Goal: Information Seeking & Learning: Learn about a topic

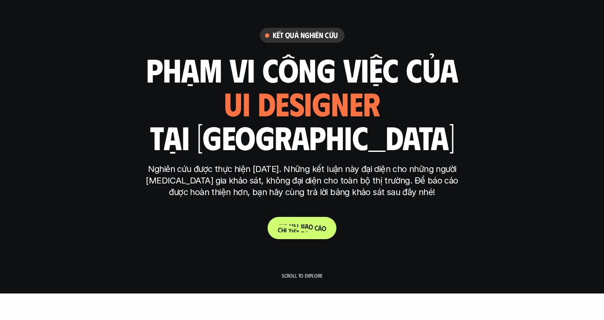
click at [297, 227] on p "C h i t i ế t b á o c á o" at bounding box center [302, 228] width 48 height 8
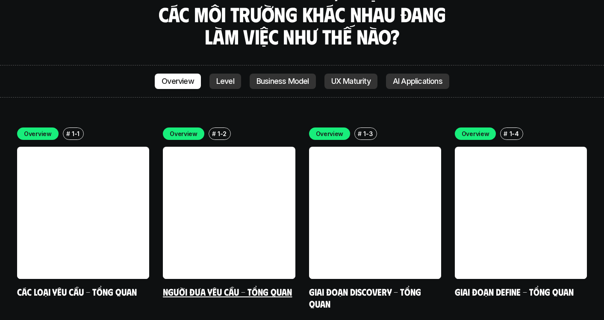
scroll to position [2435, 0]
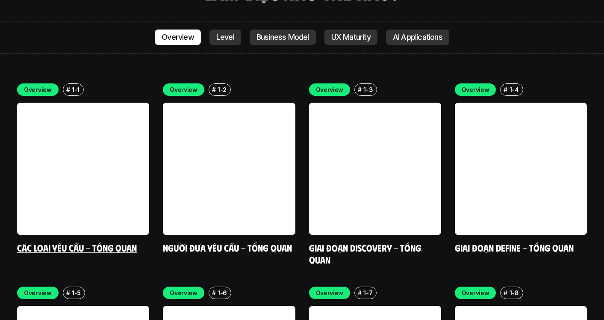
click at [86, 161] on link at bounding box center [83, 169] width 132 height 132
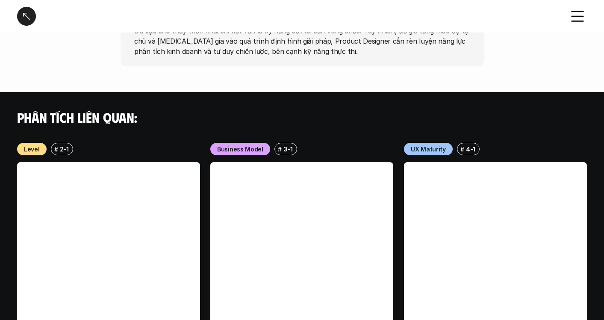
scroll to position [961, 0]
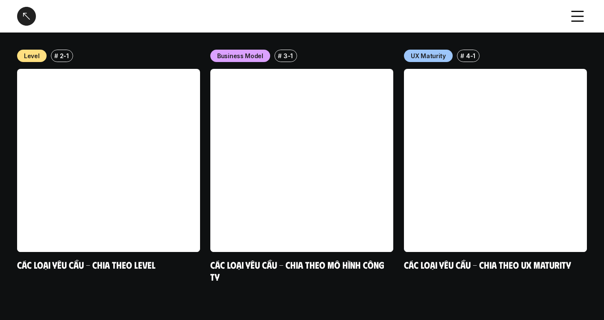
click at [28, 22] on div at bounding box center [26, 16] width 19 height 19
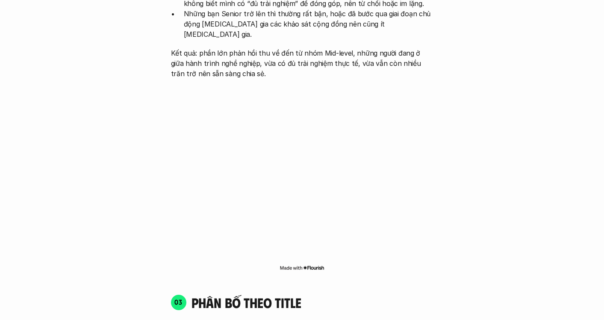
scroll to position [2420, 0]
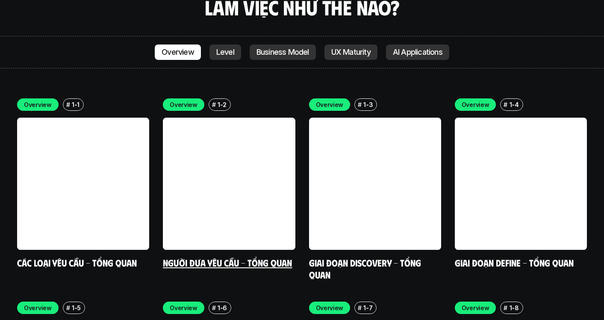
click at [261, 118] on link at bounding box center [229, 184] width 132 height 132
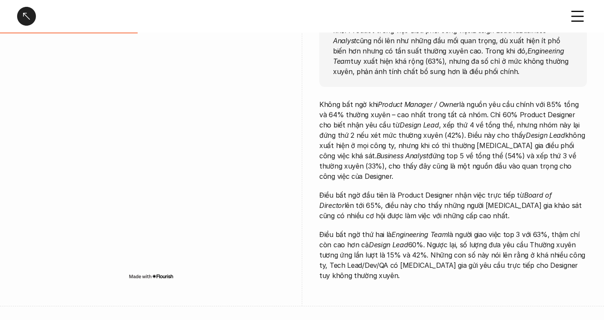
scroll to position [168, 0]
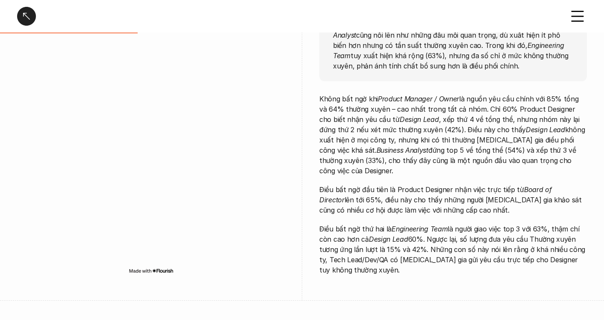
click at [29, 16] on div at bounding box center [26, 16] width 19 height 19
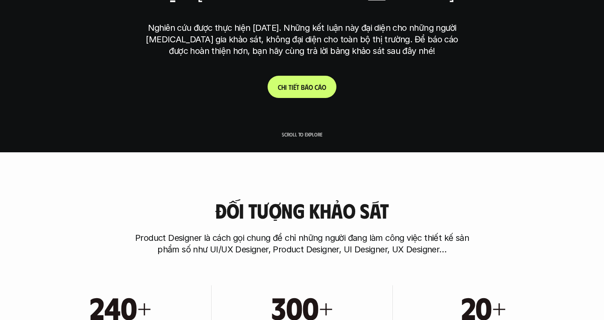
scroll to position [2420, 0]
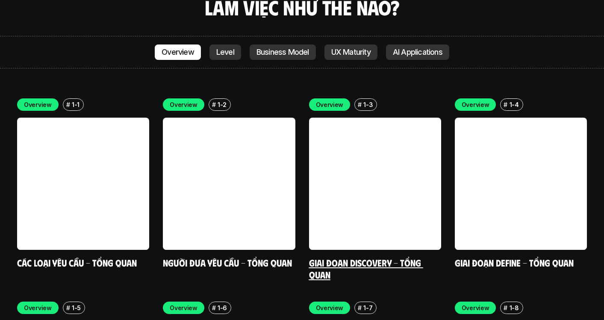
click at [370, 135] on link at bounding box center [375, 184] width 132 height 132
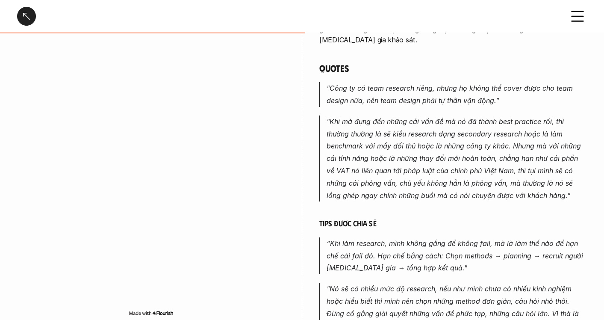
scroll to position [608, 0]
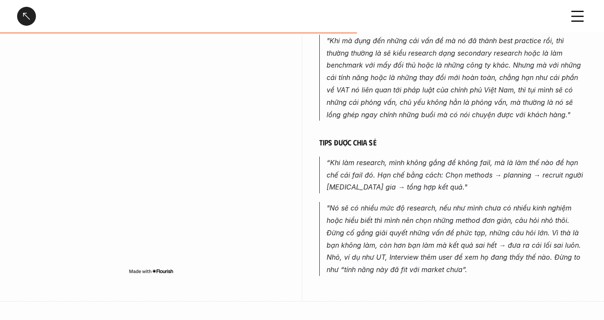
click at [23, 15] on div at bounding box center [26, 16] width 19 height 19
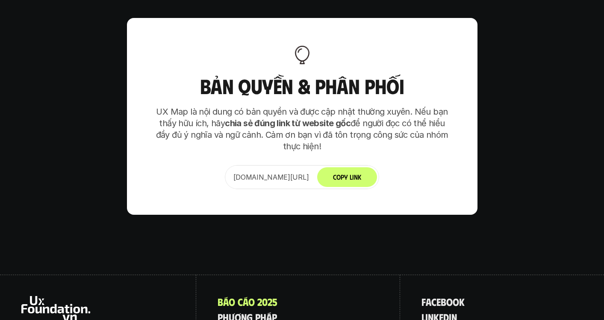
scroll to position [5335, 0]
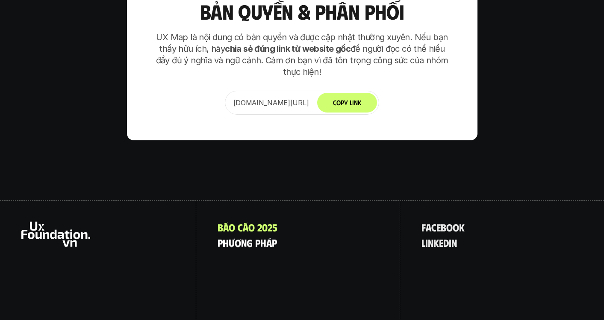
click at [273, 237] on p "p h ư ơ n g p h á p" at bounding box center [247, 242] width 59 height 11
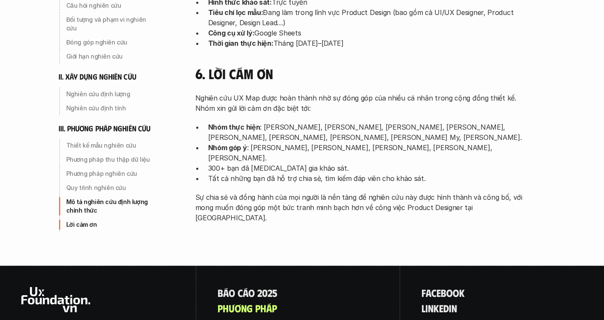
scroll to position [2813, 0]
